Goal: Find specific page/section: Find specific page/section

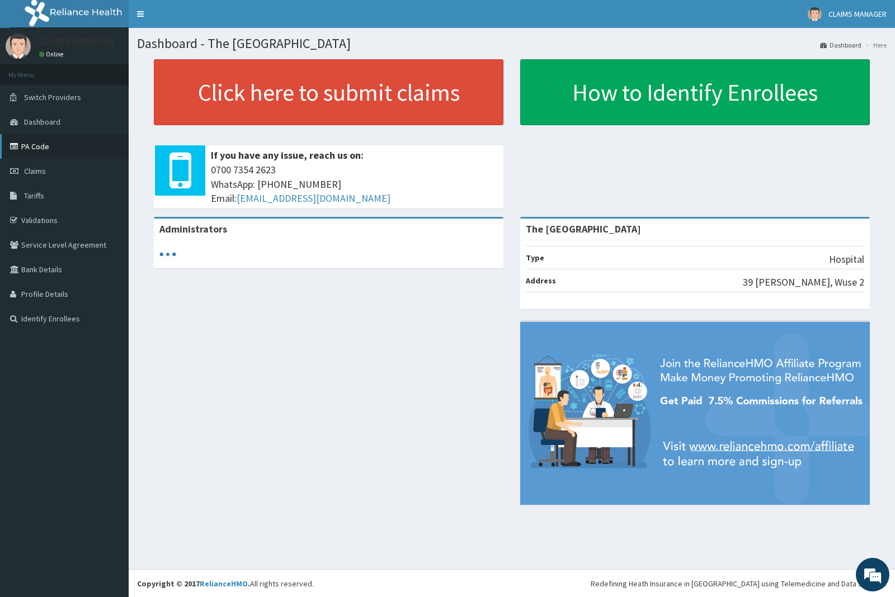
click at [32, 143] on link "PA Code" at bounding box center [64, 146] width 129 height 25
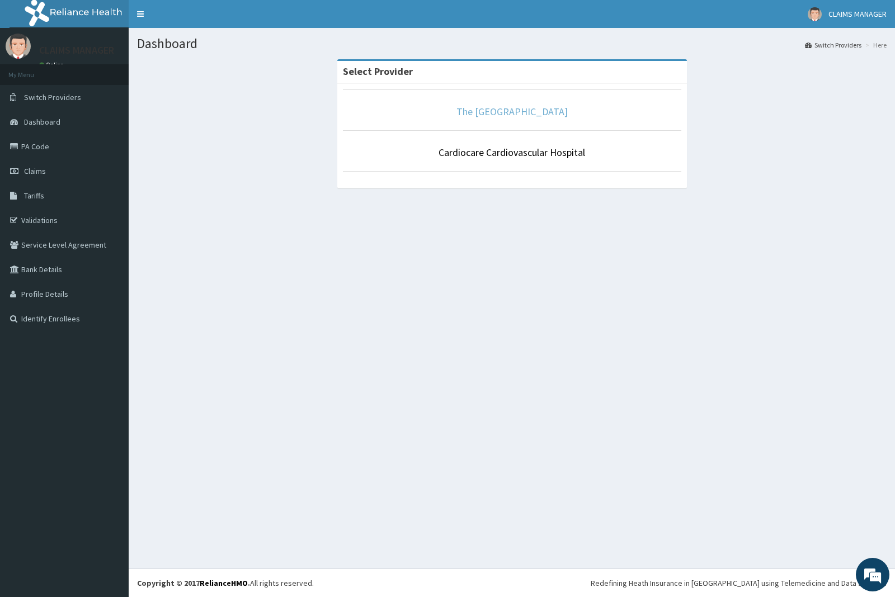
click at [497, 106] on link "The [GEOGRAPHIC_DATA]" at bounding box center [512, 111] width 111 height 13
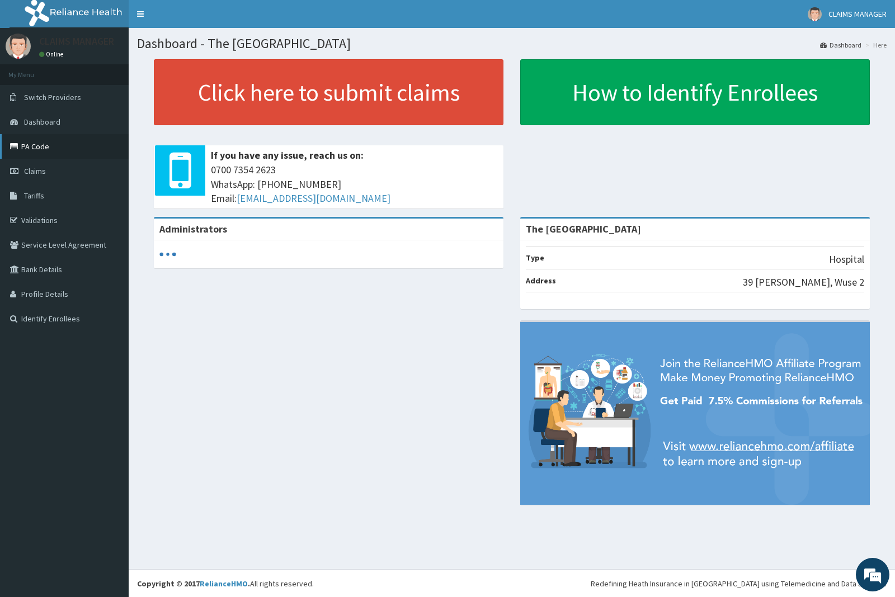
click at [45, 146] on link "PA Code" at bounding box center [64, 146] width 129 height 25
